Goal: Transaction & Acquisition: Book appointment/travel/reservation

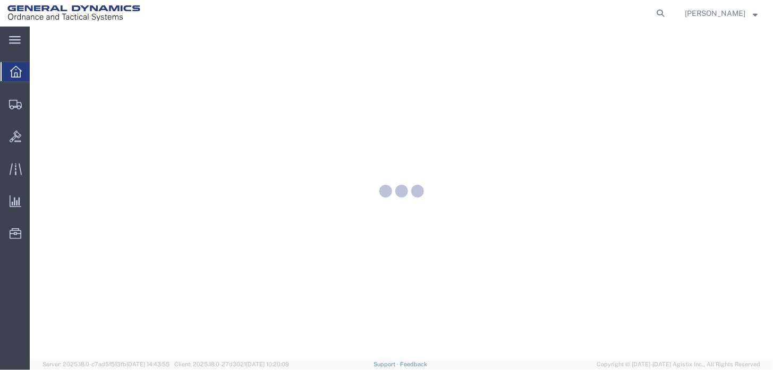
click at [33, 172] on div at bounding box center [402, 193] width 744 height 333
click at [6, 172] on div at bounding box center [16, 168] width 30 height 21
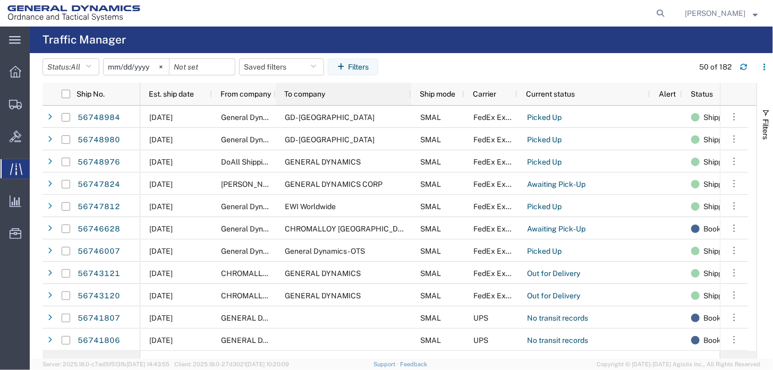
drag, startPoint x: 337, startPoint y: 91, endPoint x: 406, endPoint y: 94, distance: 69.2
click at [409, 94] on div at bounding box center [411, 94] width 4 height 22
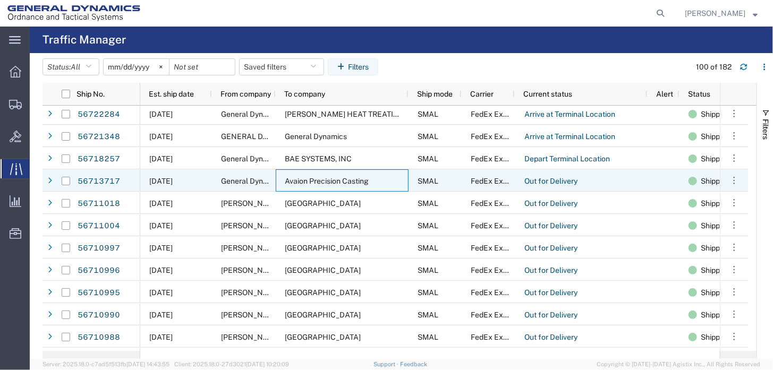
click at [333, 179] on span "Avaion Precision Casting" at bounding box center [327, 181] width 84 height 9
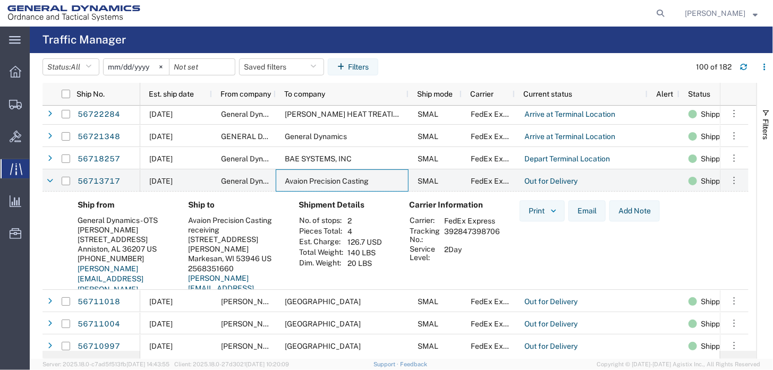
click at [103, 204] on h4 "Ship from" at bounding box center [125, 205] width 94 height 10
click at [48, 216] on div "Ship from General Dynamics - OTS [PERSON_NAME] [STREET_ADDRESS] [PHONE_NUMBER] …" at bounding box center [396, 261] width 706 height 139
click at [52, 197] on div "Ship from General Dynamics - OTS [PERSON_NAME] [STREET_ADDRESS] [PHONE_NUMBER] …" at bounding box center [396, 261] width 706 height 139
click at [50, 208] on div "Ship from General Dynamics - OTS [PERSON_NAME] [STREET_ADDRESS] [PHONE_NUMBER] …" at bounding box center [396, 261] width 706 height 139
click at [108, 228] on div "[PERSON_NAME]" at bounding box center [125, 230] width 94 height 10
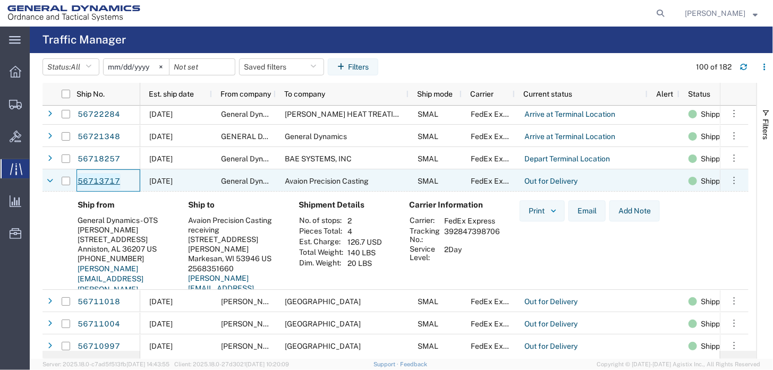
click at [105, 180] on link "56713717" at bounding box center [99, 181] width 44 height 17
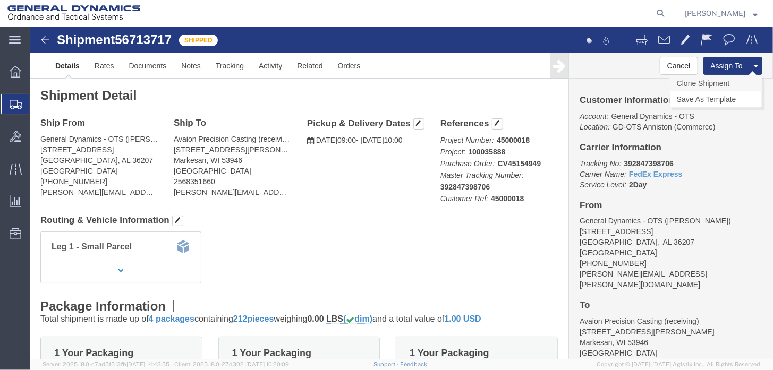
click link "Clone Shipment"
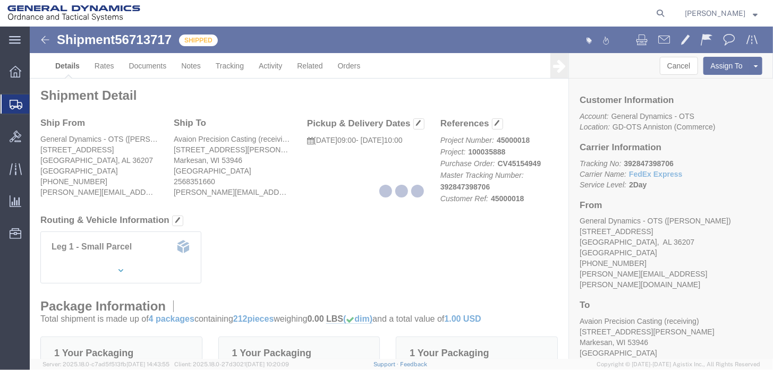
click at [693, 85] on div at bounding box center [402, 193] width 744 height 333
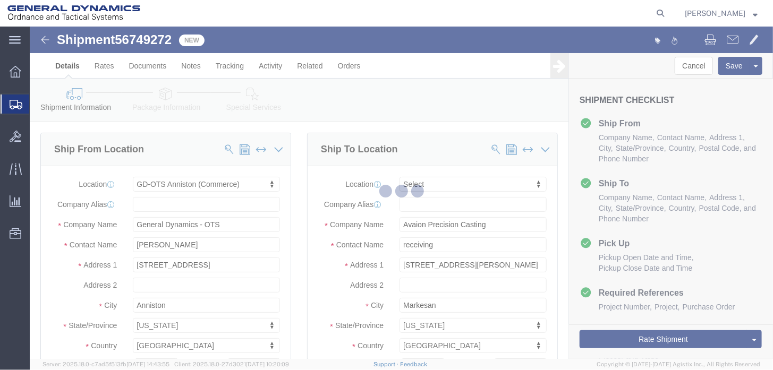
select select "318"
select select
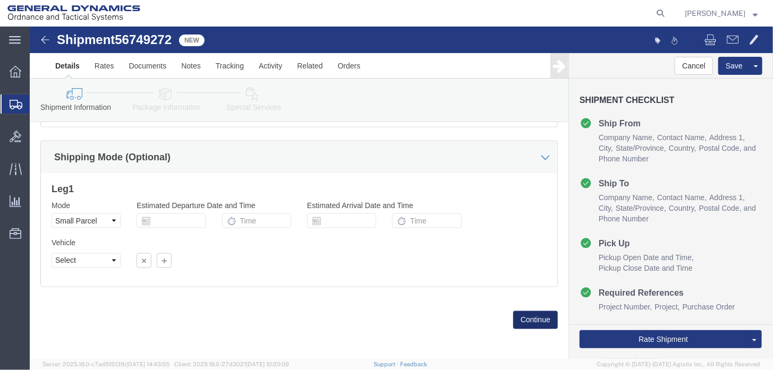
click button "Continue"
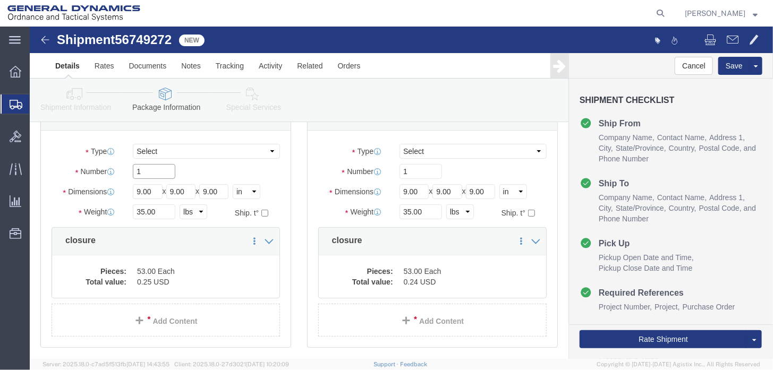
drag, startPoint x: 128, startPoint y: 140, endPoint x: 264, endPoint y: 128, distance: 136.7
click input "1"
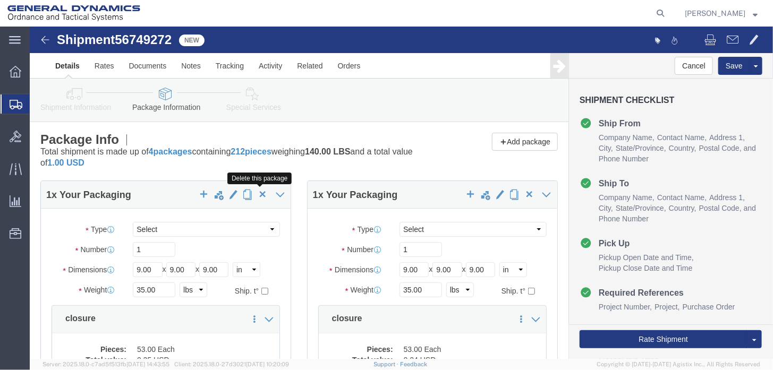
click span "button"
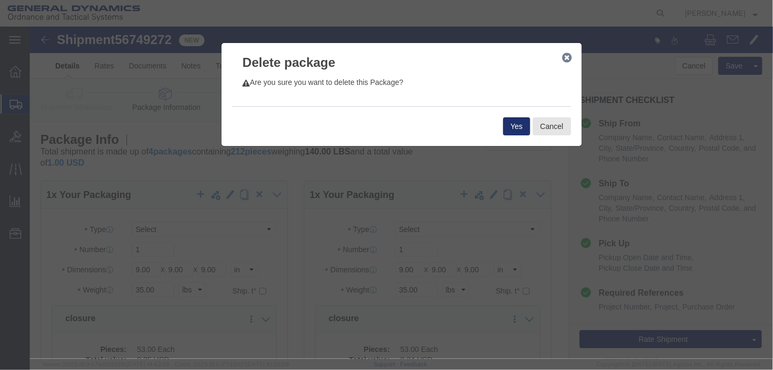
click button "Yes"
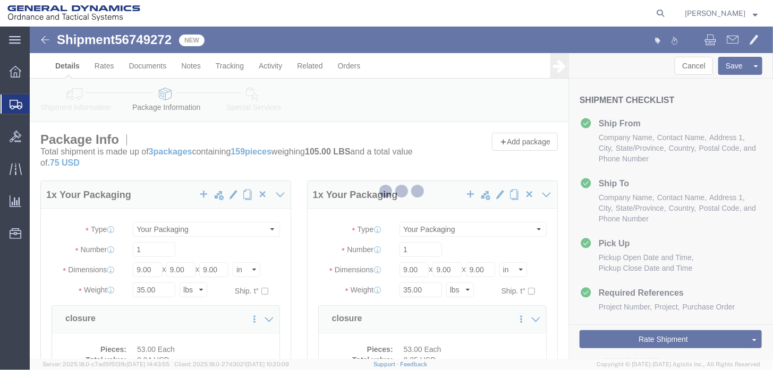
click at [260, 199] on div at bounding box center [402, 193] width 744 height 333
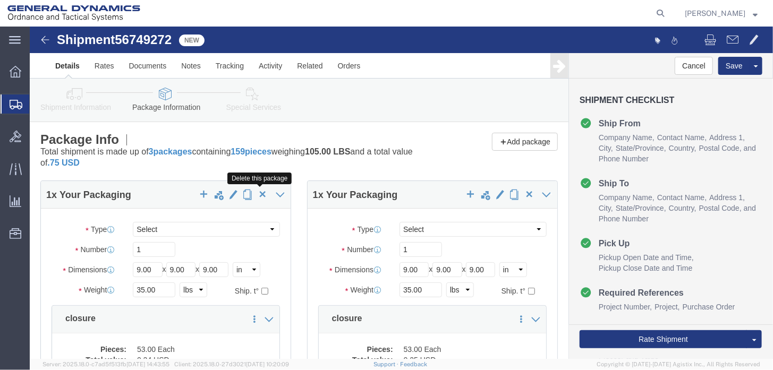
click span "button"
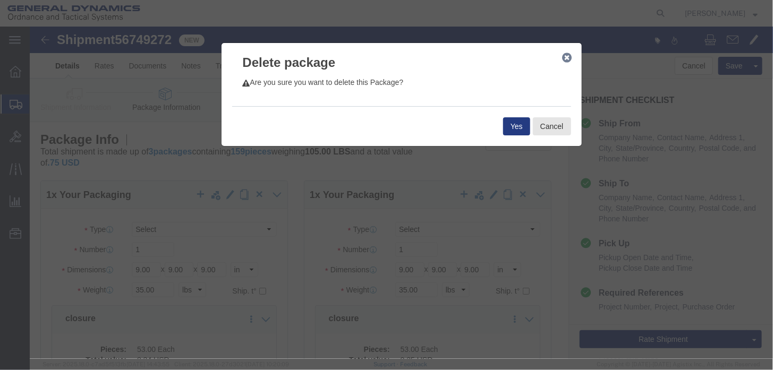
click div "Yes Cancel"
click button "Yes"
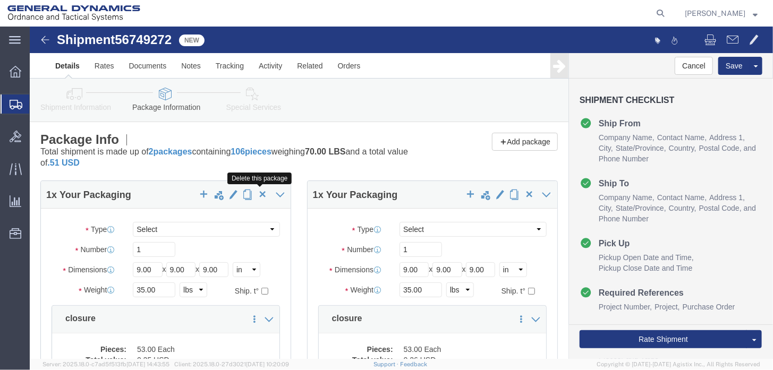
click span "button"
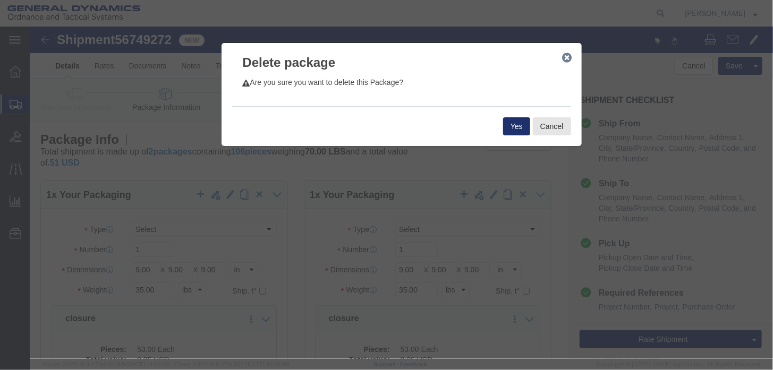
click button "Yes"
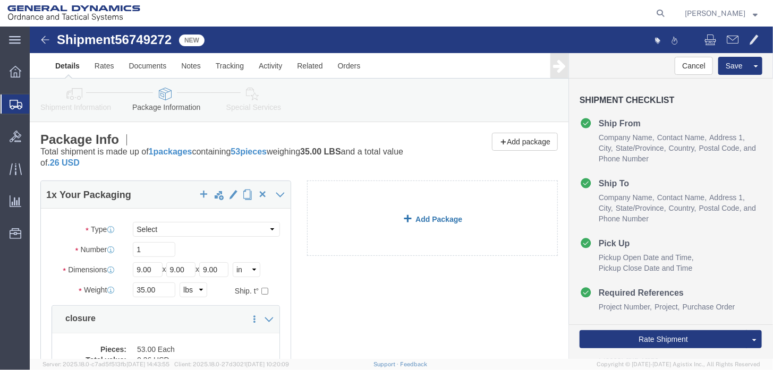
drag, startPoint x: 226, startPoint y: 166, endPoint x: 288, endPoint y: 224, distance: 85.0
click div "Delete this package 1 x Your Packaging Package Type Select Envelope Large Box M…"
click link "Add Package"
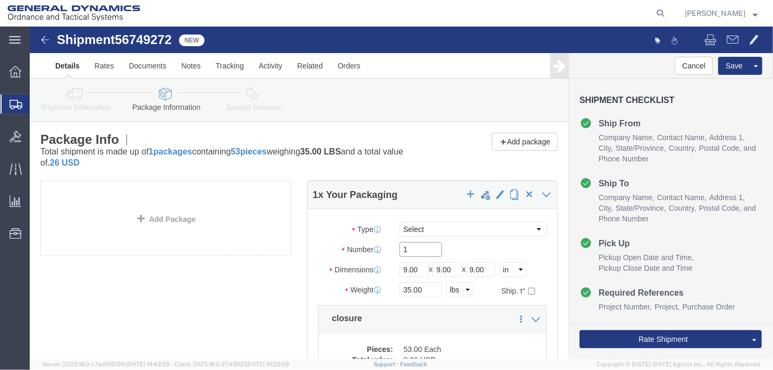
drag, startPoint x: 381, startPoint y: 224, endPoint x: 337, endPoint y: 229, distance: 44.4
click div "Number 1"
type input "7"
drag, startPoint x: 393, startPoint y: 263, endPoint x: 335, endPoint y: 265, distance: 58.0
click div "Weight Total weight of packages in pounds or kilograms 35.00 Select kgs lbs Shi…"
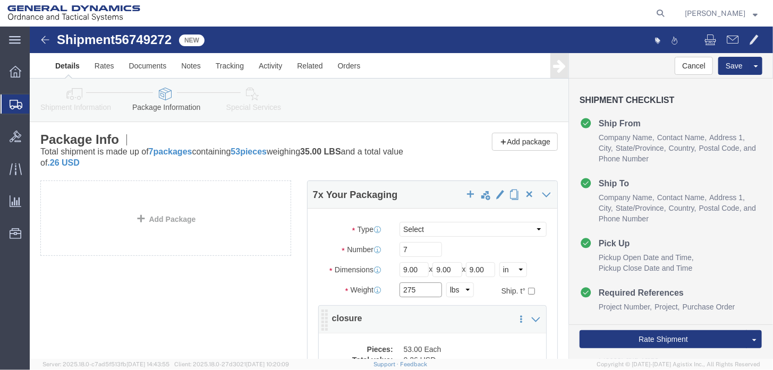
type input "275"
click dd "53.00 Each"
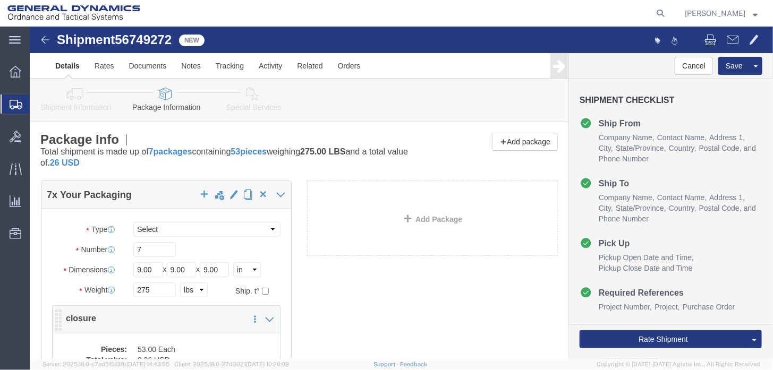
click div "7 x Your Packaging Package Type Select Envelope Large Box Medium Box PAK Rack S…"
click dd "53.00 Each"
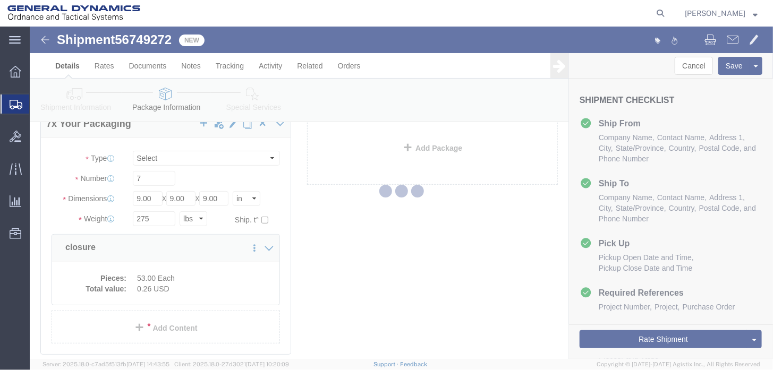
scroll to position [33, 0]
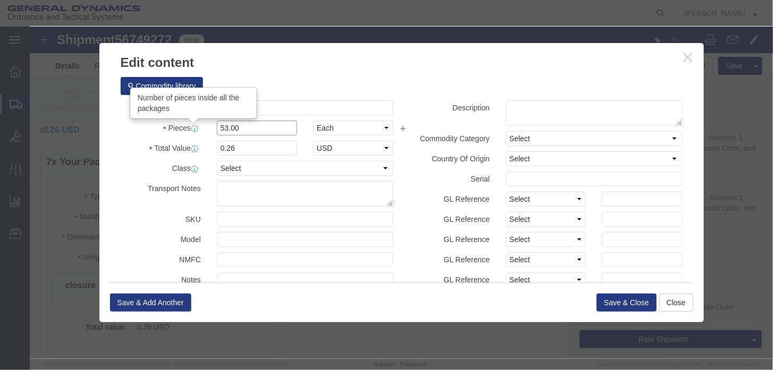
drag, startPoint x: 215, startPoint y: 98, endPoint x: 156, endPoint y: 102, distance: 59.1
click div "Pieces Number of pieces inside all the packages 53.00 Select Bag Barrels 100Boa…"
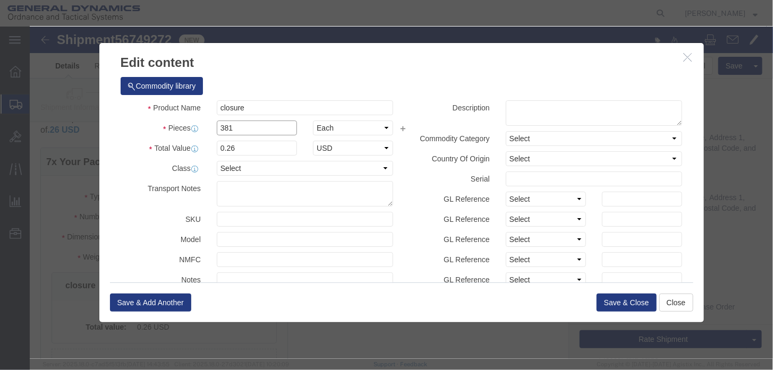
type input "381"
type input "1.87"
click input "text"
click button "Save & Close"
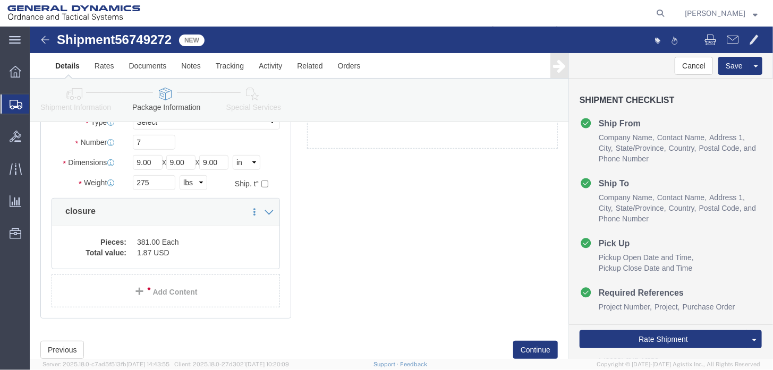
scroll to position [139, 0]
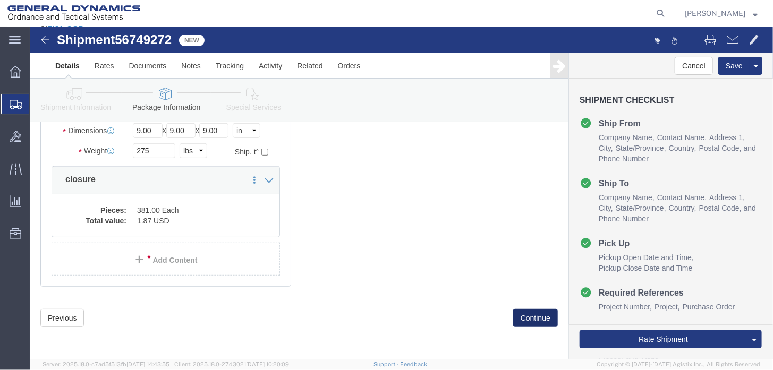
click button "Continue"
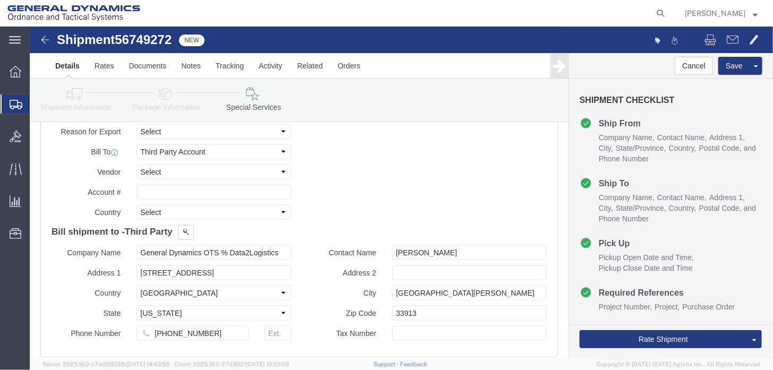
scroll to position [680, 0]
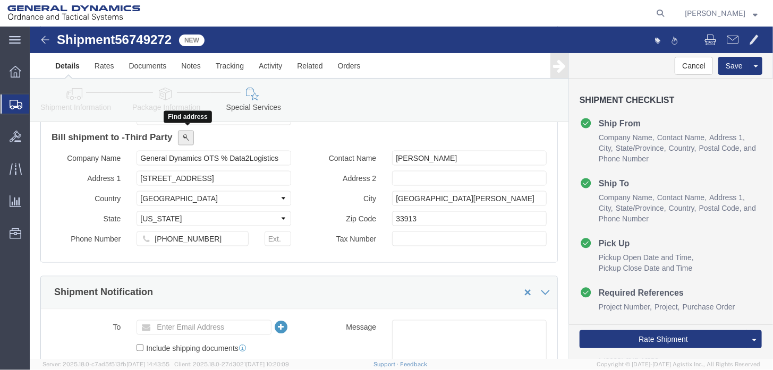
click span
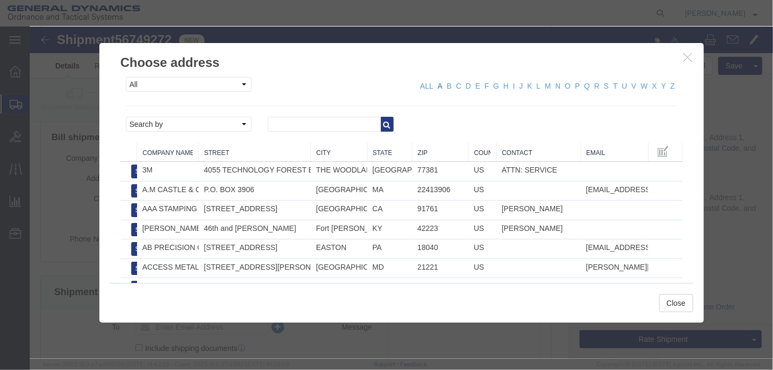
click link "A"
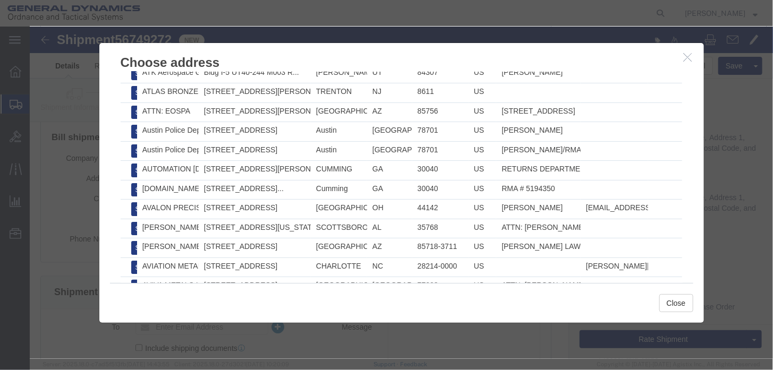
scroll to position [1827, 0]
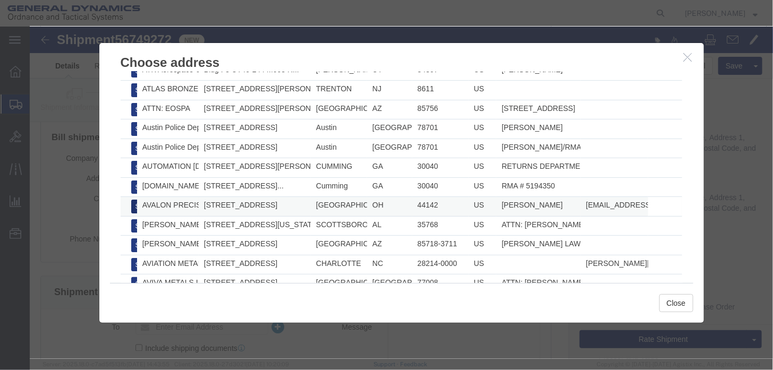
click button "Select"
type input "AVALON PRECISION CASTING COMPANY LLC"
type input "[STREET_ADDRESS]"
type input "[PHONE_NUMBER]"
type input "[PERSON_NAME]"
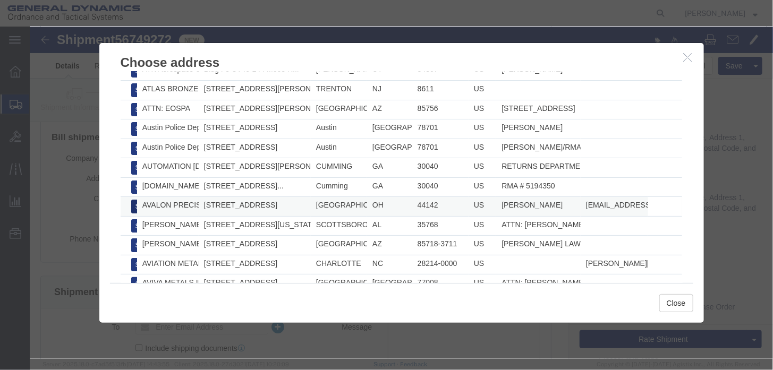
type input "[GEOGRAPHIC_DATA]"
type input "44142"
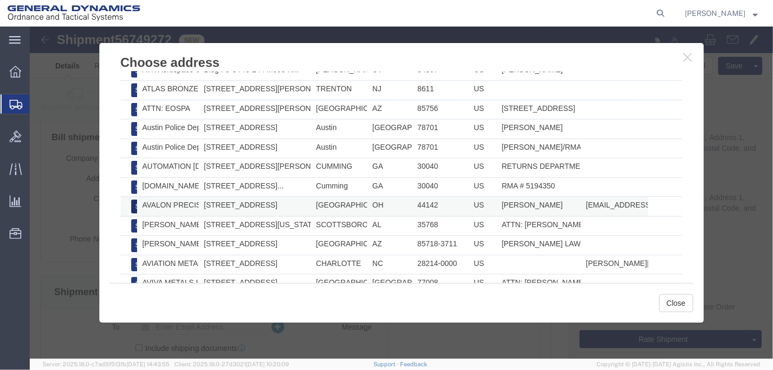
select select "OH"
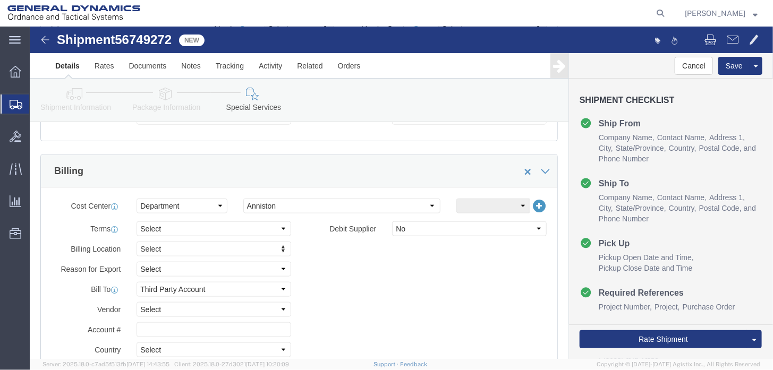
scroll to position [468, 0]
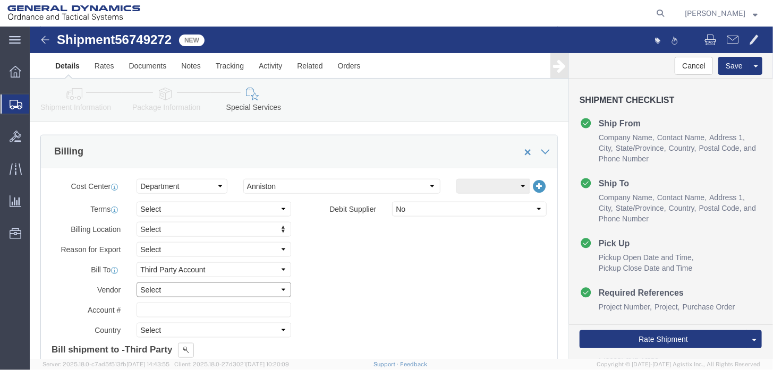
click select "Select DHL FedEx Express UPS"
select select "FedEx Express"
click select "Select DHL FedEx Express UPS"
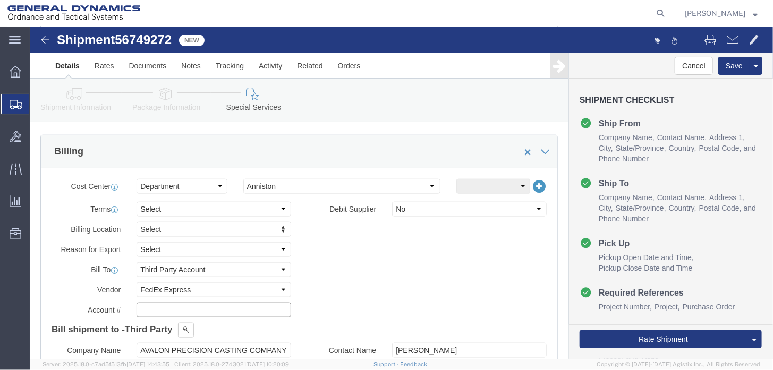
click input "text"
type input "053219691"
click div "Billing Location Select Select My Profile Location GD-OTS [GEOGRAPHIC_DATA] (Co…"
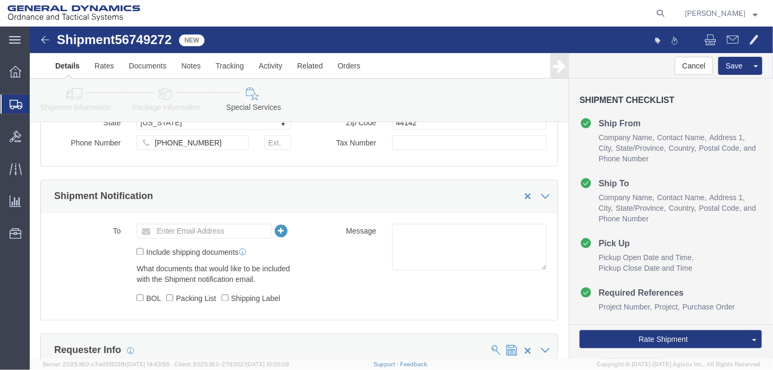
scroll to position [893, 0]
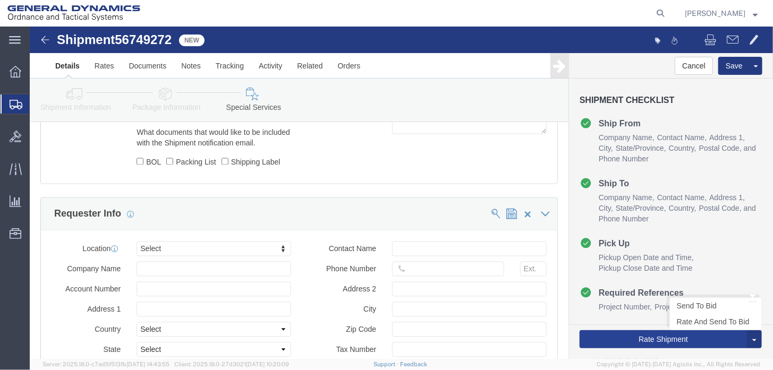
click div "Rate Shipment Send To Bid Rate And Send To Bid"
click button "Rate Shipment"
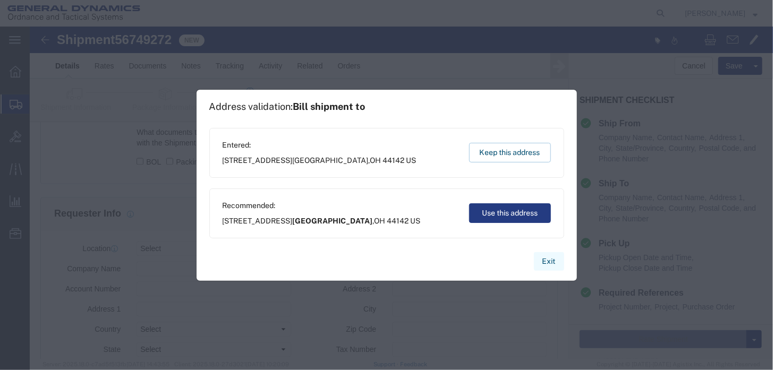
click at [550, 260] on button "Exit" at bounding box center [549, 261] width 30 height 19
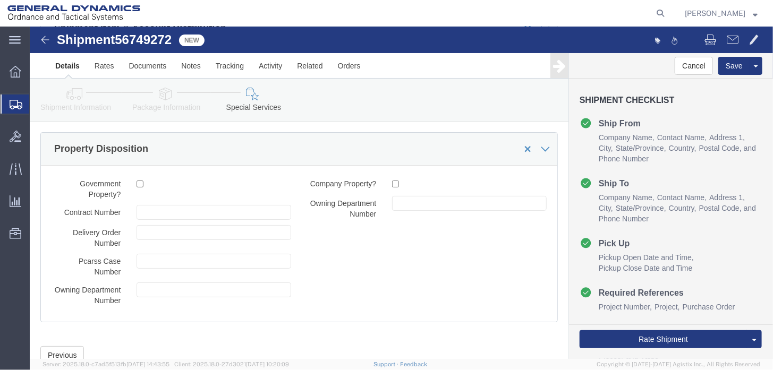
scroll to position [1776, 0]
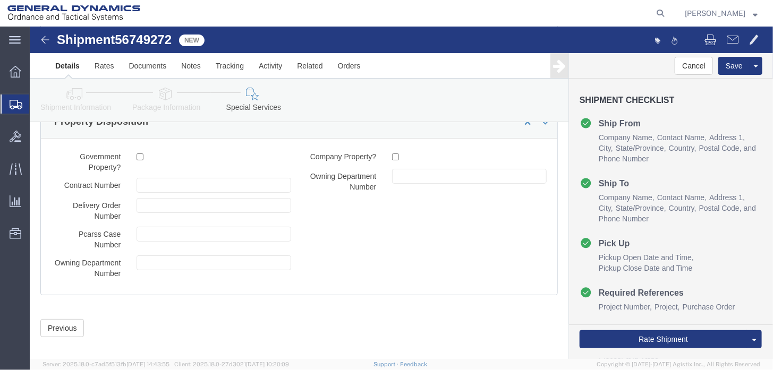
drag, startPoint x: 51, startPoint y: 270, endPoint x: 46, endPoint y: 276, distance: 8.0
click div "Please fix the following errors Ship From Location Location GD-OTS [GEOGRAPHIC_…"
drag, startPoint x: 46, startPoint y: 276, endPoint x: 39, endPoint y: 289, distance: 14.5
click button "Previous"
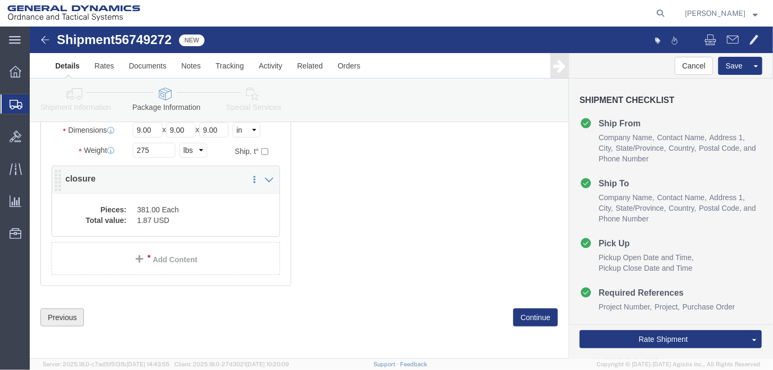
scroll to position [139, 0]
click button "Previous"
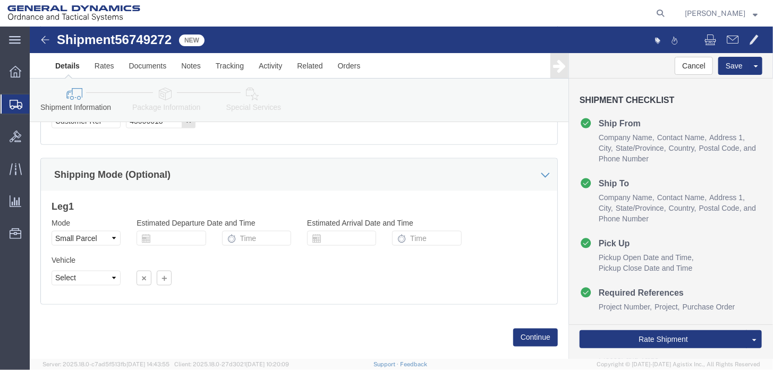
scroll to position [683, 0]
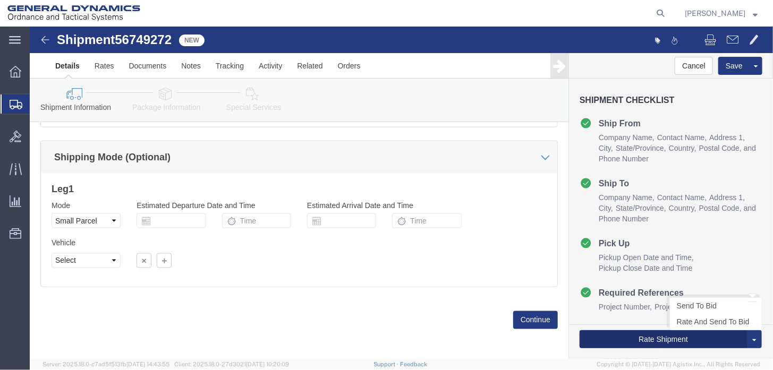
click button "Rate Shipment"
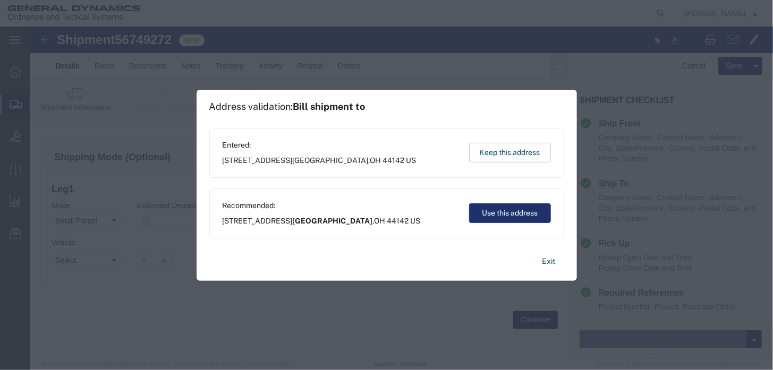
click at [510, 213] on button "Use this address" at bounding box center [510, 214] width 82 height 20
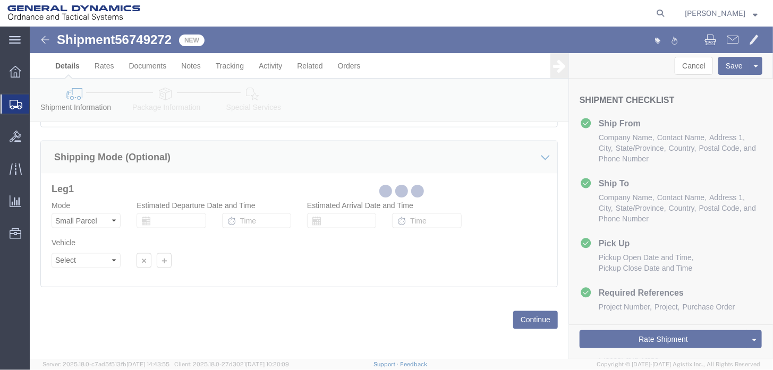
scroll to position [0, 0]
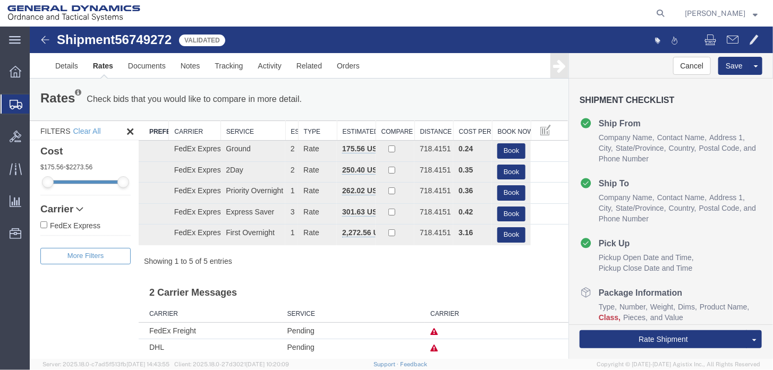
click at [358, 270] on div "Rates Check bids that you would like to compare in more detail. Compare Filter …" at bounding box center [298, 216] width 539 height 277
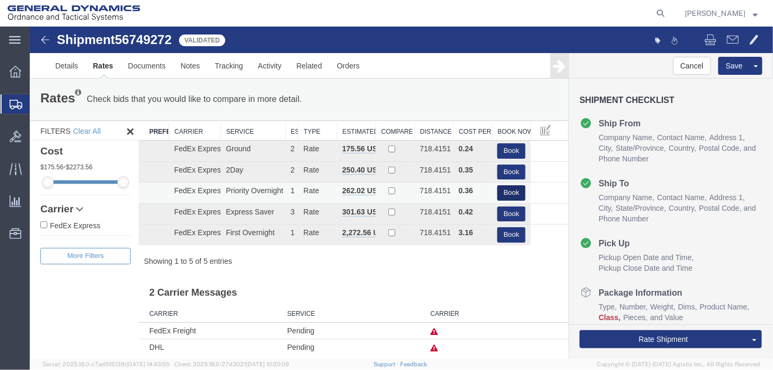
click at [506, 193] on button "Book" at bounding box center [511, 192] width 28 height 15
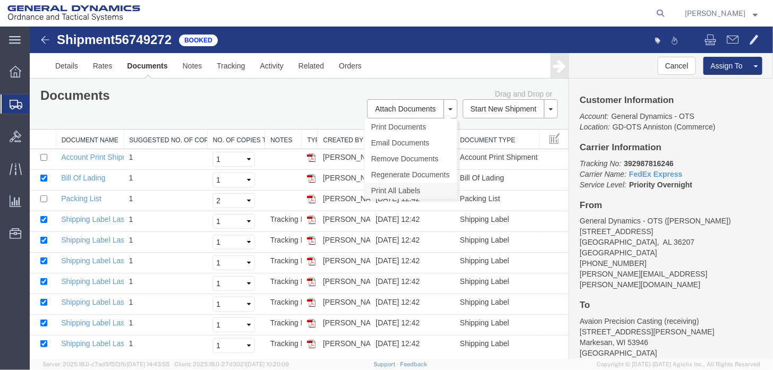
click at [398, 185] on link "Print All Labels" at bounding box center [410, 190] width 92 height 16
